Goal: Task Accomplishment & Management: Manage account settings

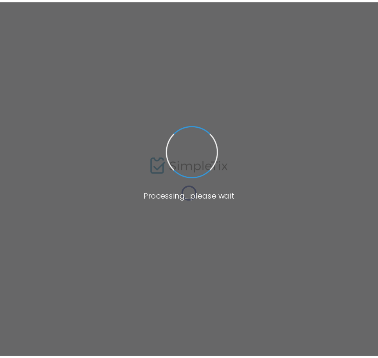
scroll to position [31, 0]
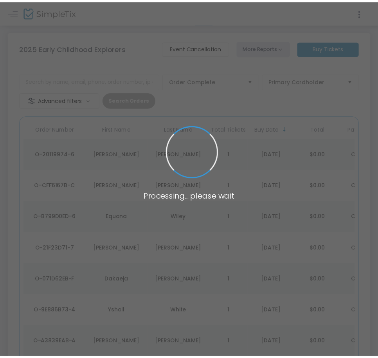
scroll to position [31, 0]
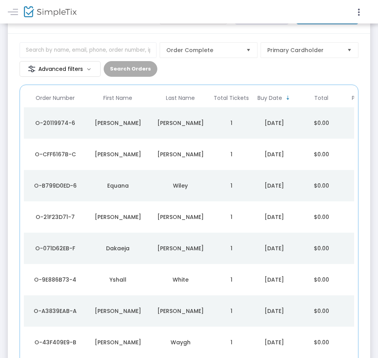
click at [270, 119] on div "[DATE]" at bounding box center [274, 123] width 43 height 8
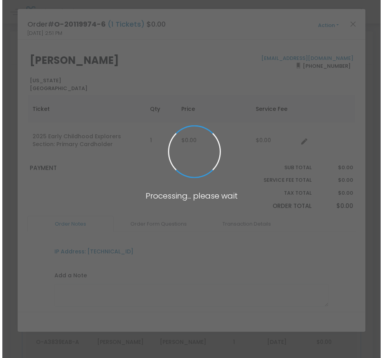
scroll to position [0, 0]
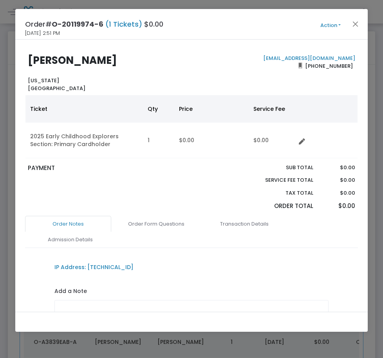
click at [326, 25] on button "Action" at bounding box center [330, 25] width 47 height 9
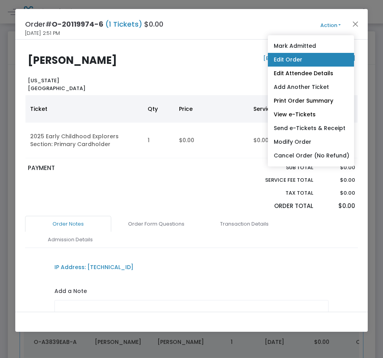
click at [324, 62] on link "Edit Order" at bounding box center [311, 60] width 86 height 14
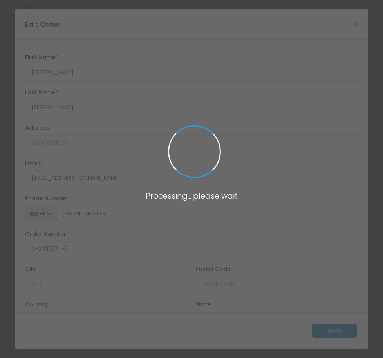
type input "[US_STATE]"
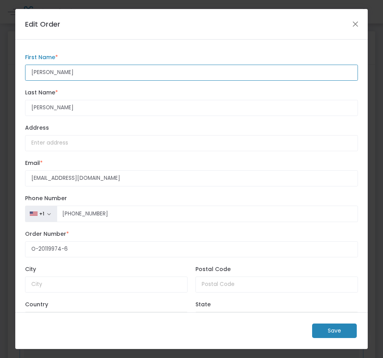
click at [69, 72] on input "Keonna" at bounding box center [191, 73] width 333 height 16
paste input "atrisse"
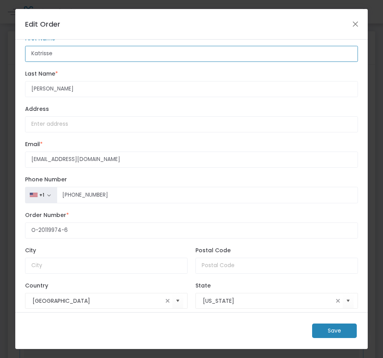
scroll to position [29, 0]
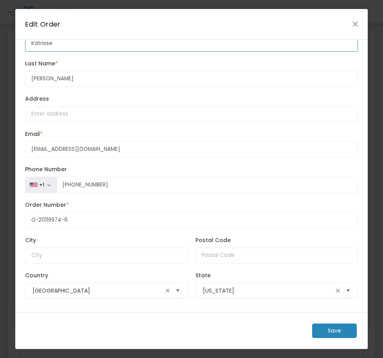
type input "Katrisse"
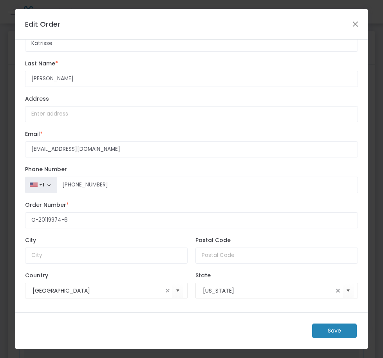
click at [340, 332] on m-button "Save" at bounding box center [334, 330] width 45 height 14
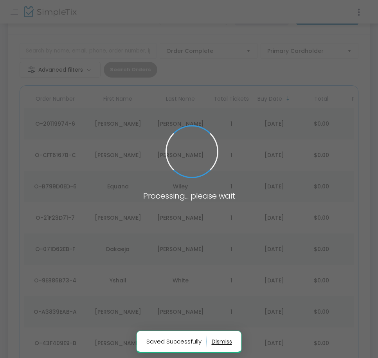
scroll to position [31, 0]
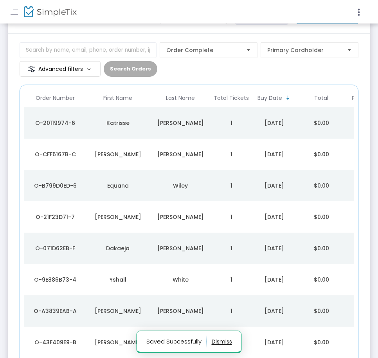
click at [148, 128] on td "Katrisse" at bounding box center [117, 122] width 63 height 31
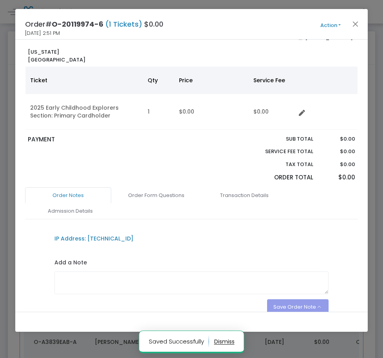
scroll to position [67, 0]
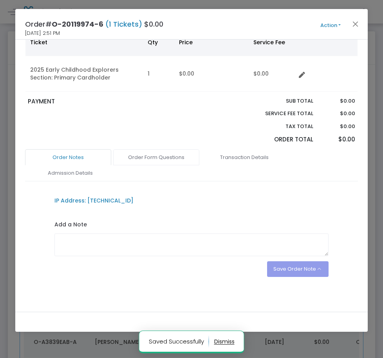
click at [160, 158] on link "Order Form Questions" at bounding box center [156, 157] width 86 height 16
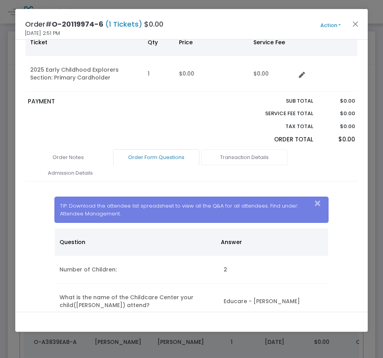
drag, startPoint x: 246, startPoint y: 155, endPoint x: 240, endPoint y: 157, distance: 5.7
click at [246, 155] on link "Transaction Details" at bounding box center [244, 157] width 86 height 16
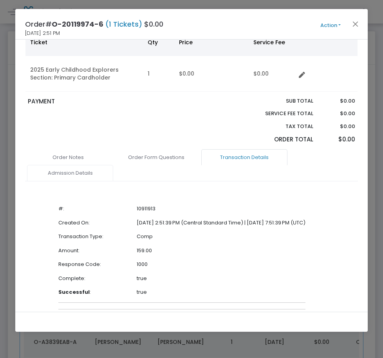
click at [57, 173] on link "Admission Details" at bounding box center [70, 173] width 86 height 16
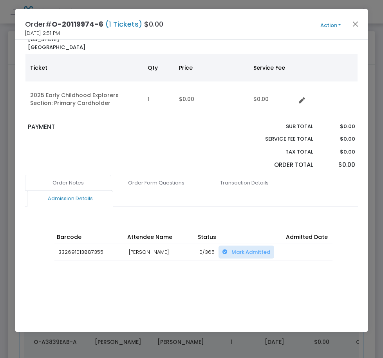
scroll to position [36, 0]
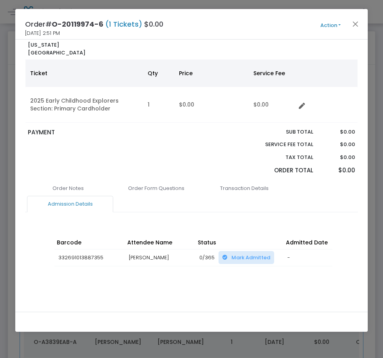
click at [319, 25] on button "Action" at bounding box center [330, 25] width 47 height 9
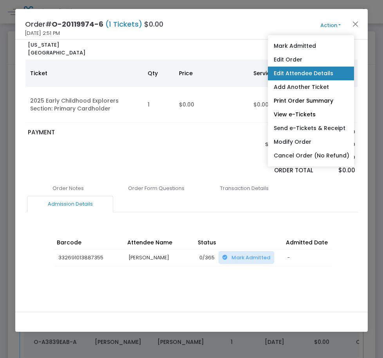
click at [320, 75] on link "Edit Attendee Details" at bounding box center [311, 74] width 86 height 14
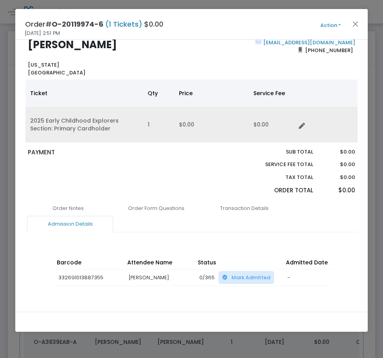
scroll to position [0, 0]
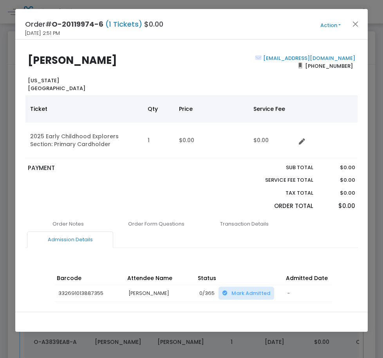
click at [333, 23] on button "Action" at bounding box center [330, 25] width 47 height 9
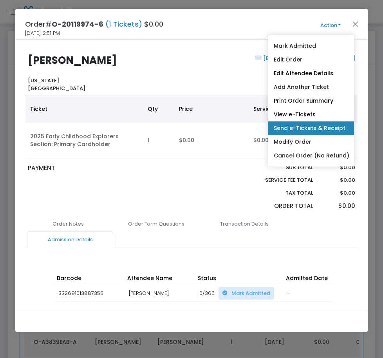
click at [307, 129] on link "Send e-Tickets & Receipt" at bounding box center [311, 128] width 86 height 14
type input "trissie54@gmail.com"
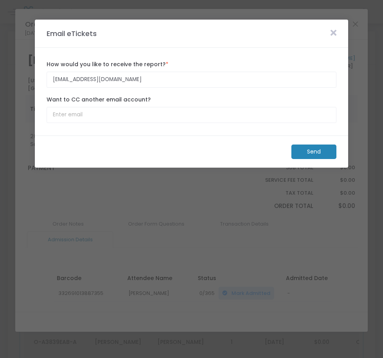
click at [310, 153] on m-button "Send" at bounding box center [313, 151] width 45 height 14
